Goal: Task Accomplishment & Management: Use online tool/utility

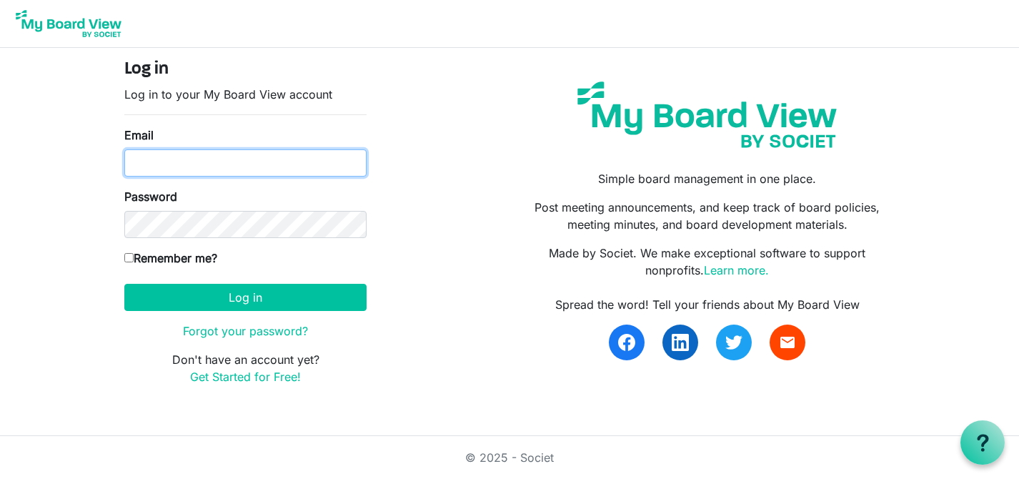
click at [272, 165] on input "Email" at bounding box center [245, 162] width 242 height 27
type input "kate@habitatsaltlake.org"
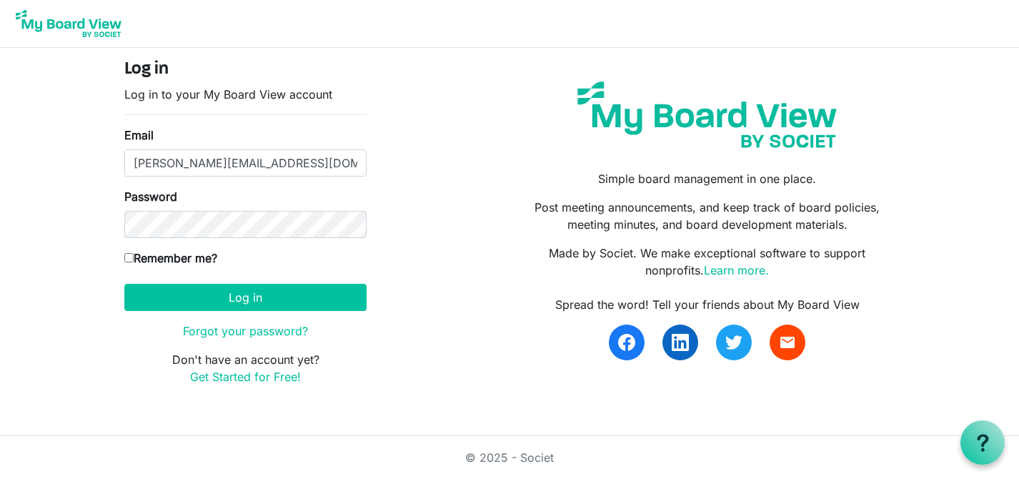
click at [124, 284] on button "Log in" at bounding box center [245, 297] width 242 height 27
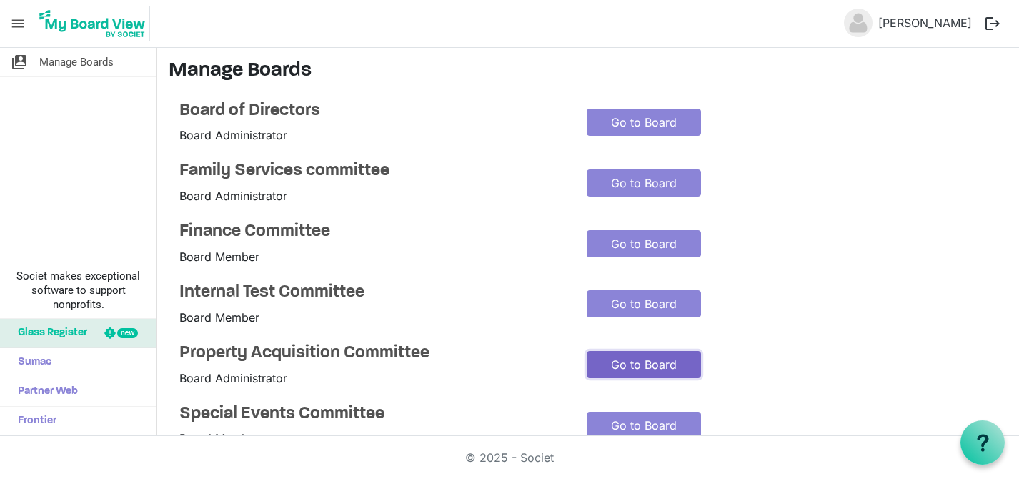
click at [631, 373] on link "Go to Board" at bounding box center [644, 364] width 114 height 27
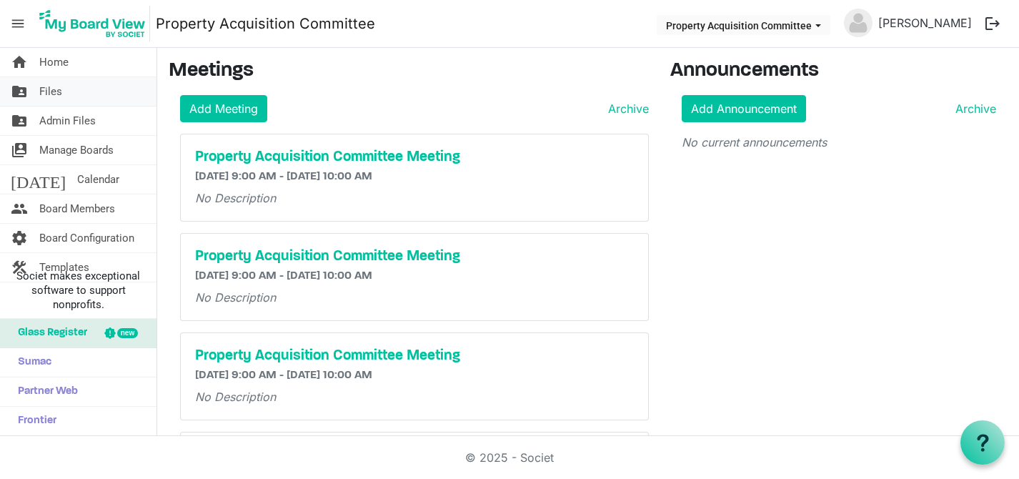
click at [53, 96] on span "Files" at bounding box center [50, 91] width 23 height 29
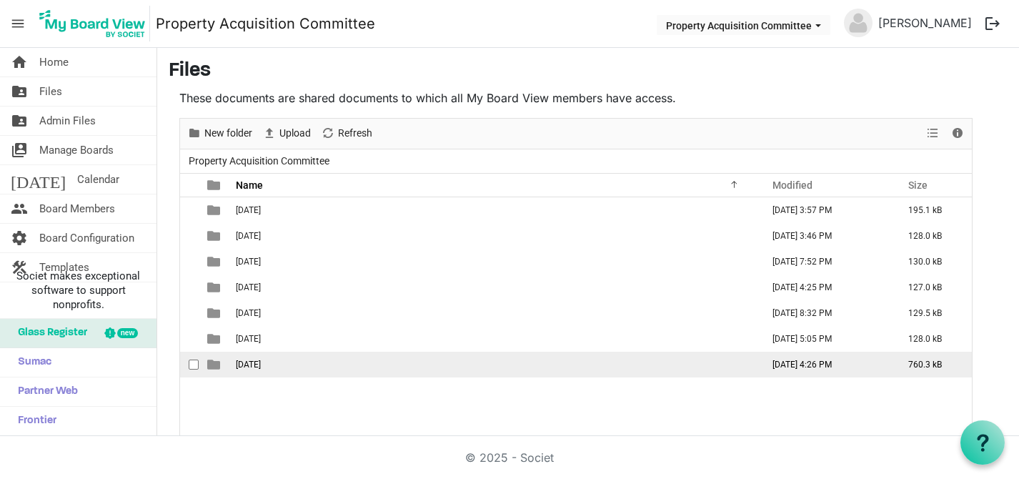
click at [265, 357] on td "[DATE]" at bounding box center [495, 365] width 526 height 26
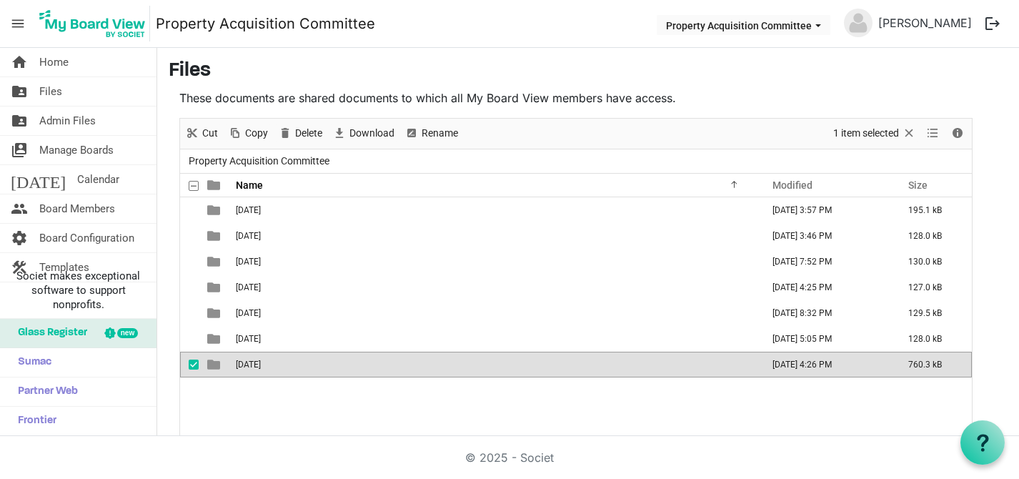
click at [265, 357] on td "September 16, 2025" at bounding box center [495, 365] width 526 height 26
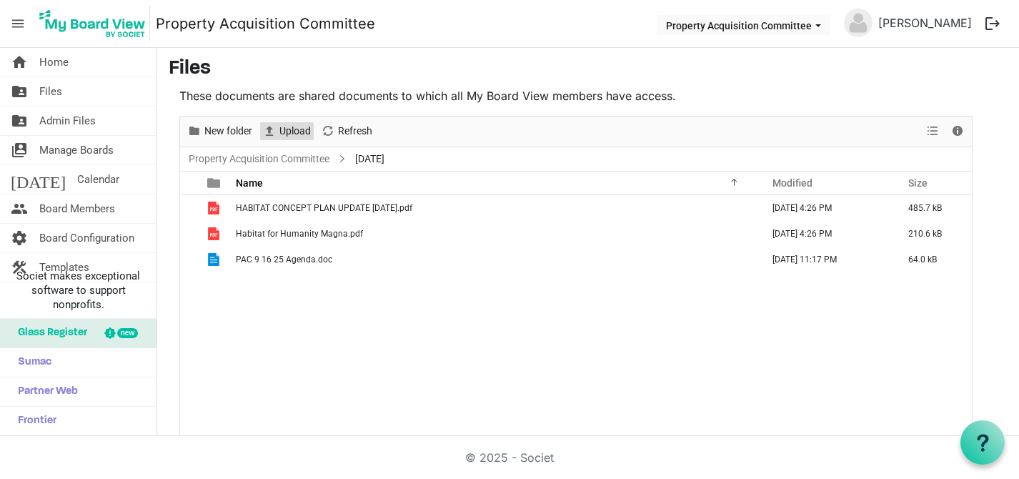
click at [286, 132] on span "Upload" at bounding box center [295, 131] width 34 height 18
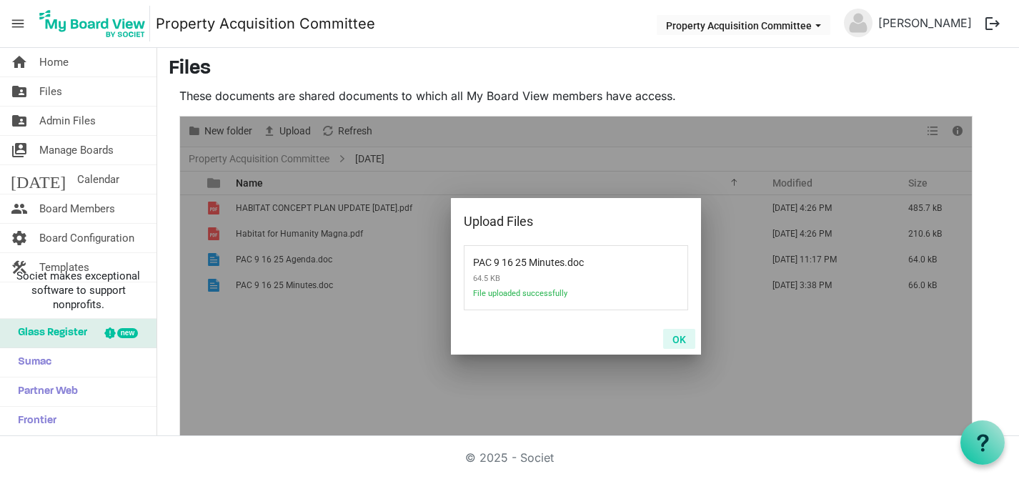
click at [683, 342] on button "OK" at bounding box center [679, 339] width 32 height 20
